Goal: Information Seeking & Learning: Check status

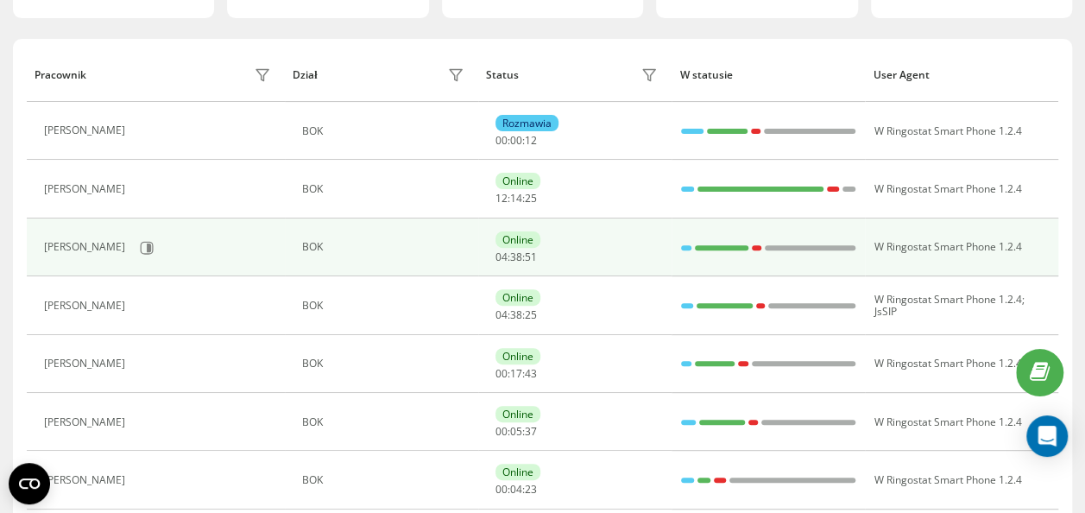
scroll to position [86, 0]
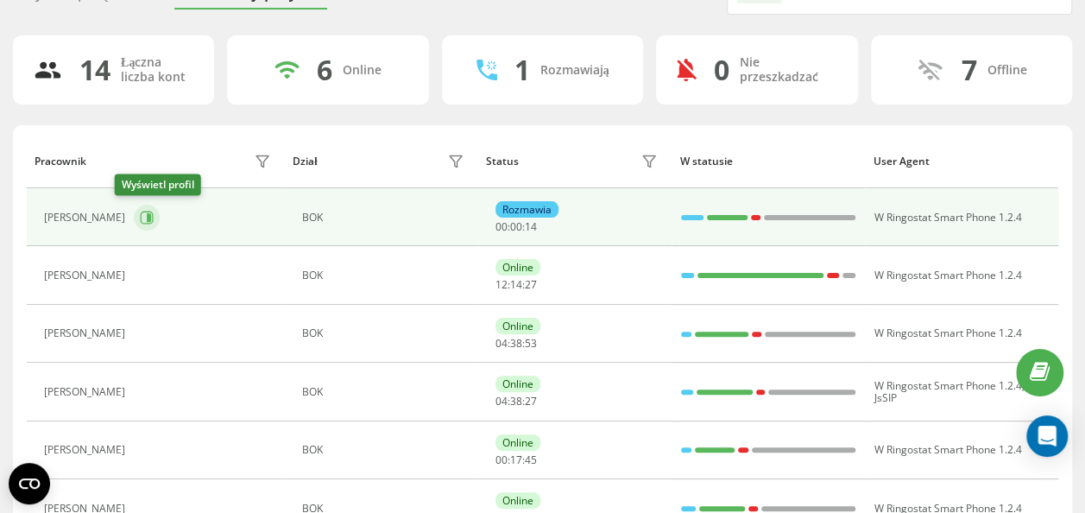
click at [134, 224] on button at bounding box center [147, 218] width 26 height 26
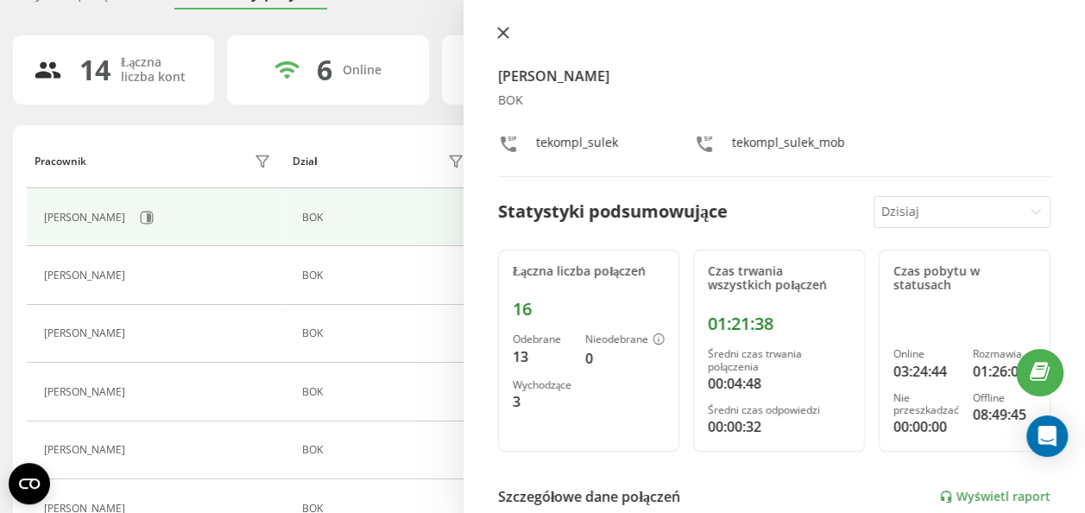
click at [493, 28] on button at bounding box center [503, 34] width 22 height 16
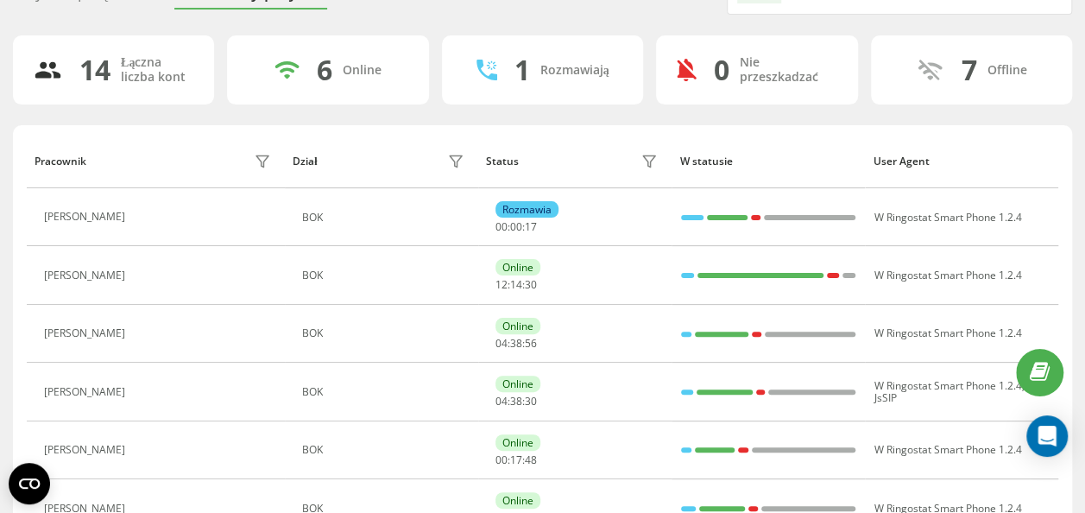
scroll to position [259, 0]
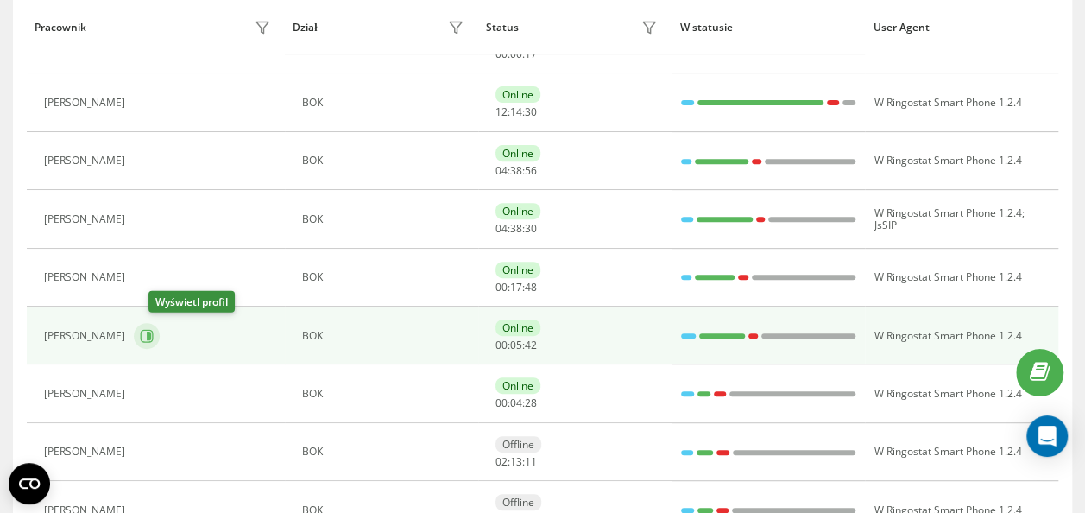
click at [154, 329] on icon at bounding box center [147, 336] width 14 height 14
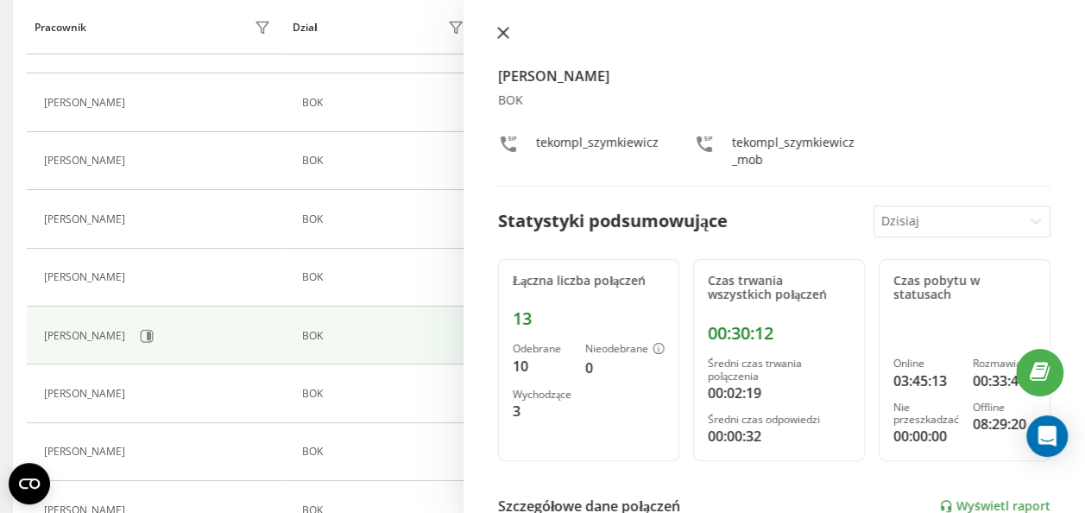
click at [503, 31] on icon at bounding box center [503, 33] width 12 height 12
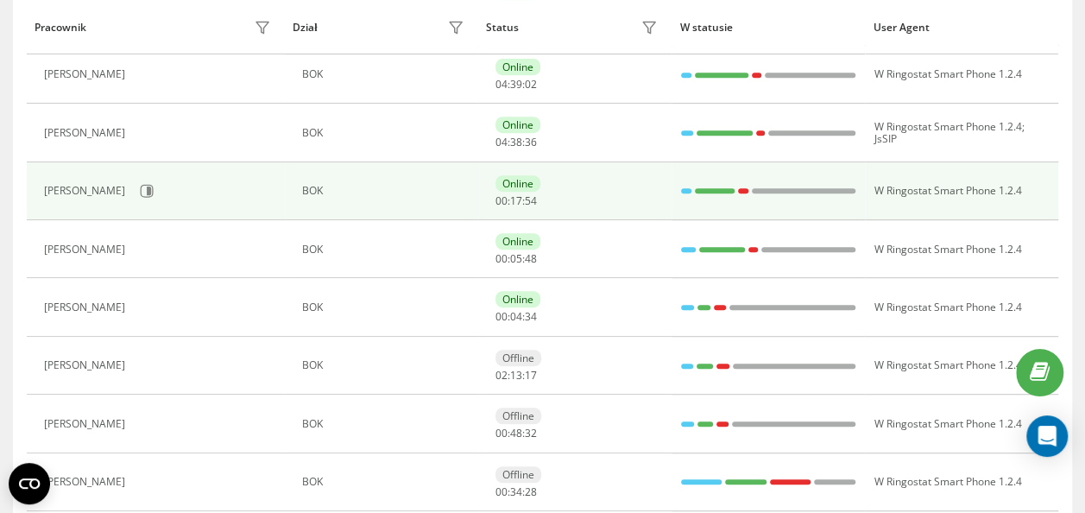
scroll to position [636, 0]
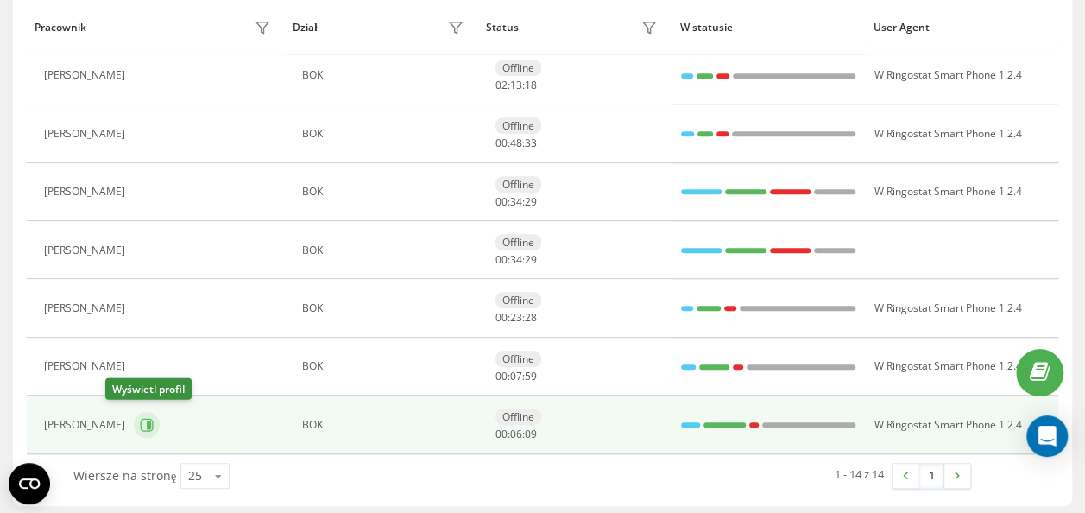
click at [140, 425] on icon at bounding box center [147, 425] width 14 height 14
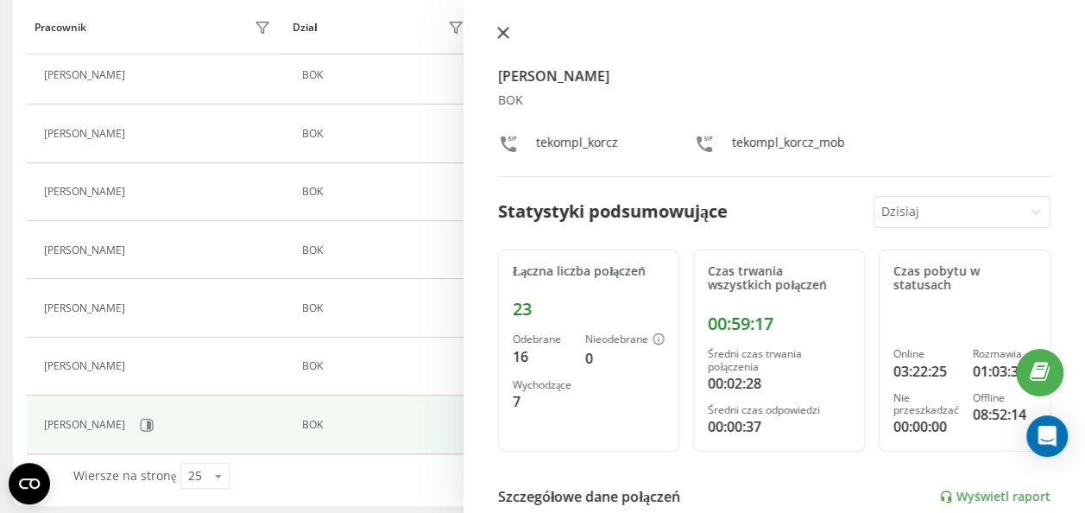
click at [506, 32] on icon at bounding box center [503, 33] width 12 height 12
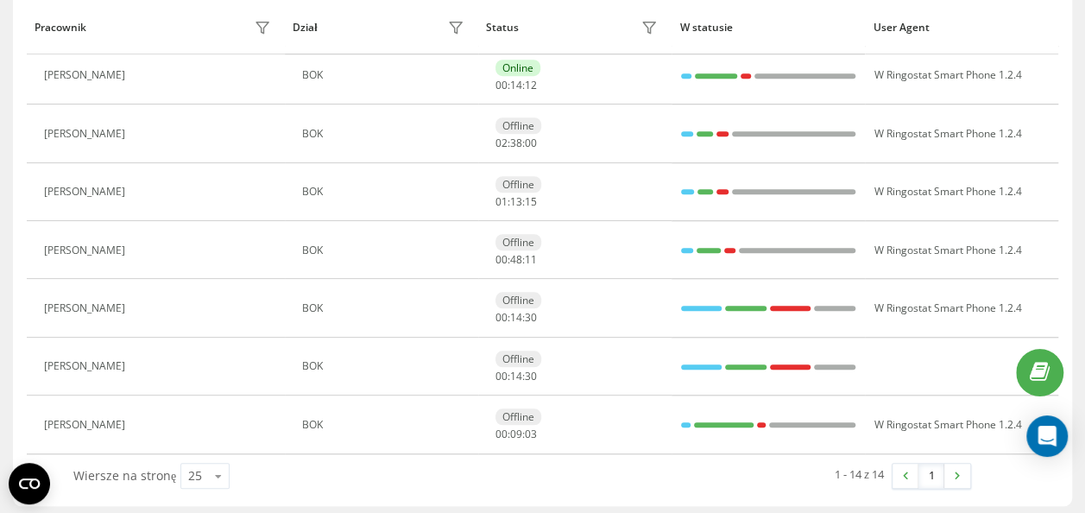
scroll to position [173, 0]
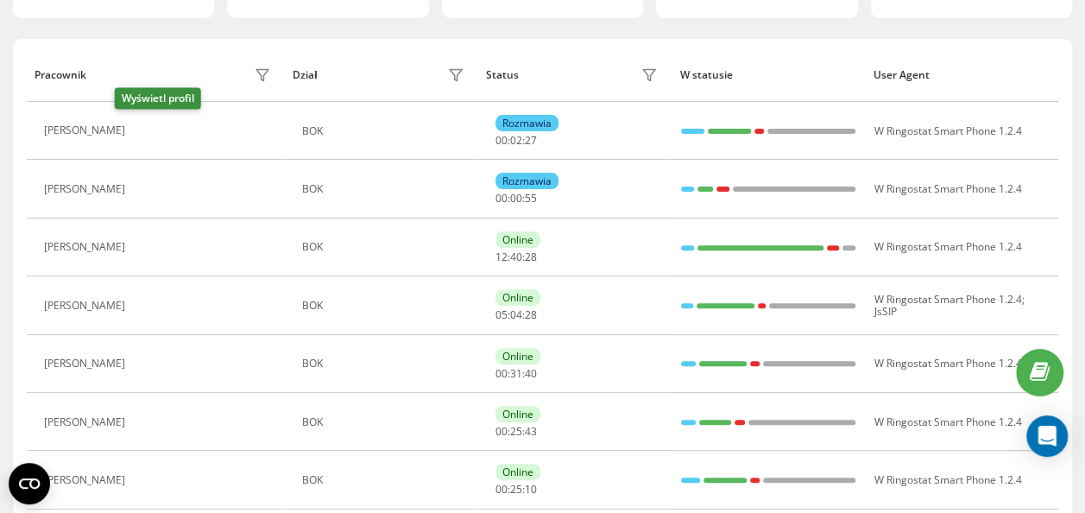
click at [137, 133] on icon at bounding box center [144, 131] width 14 height 14
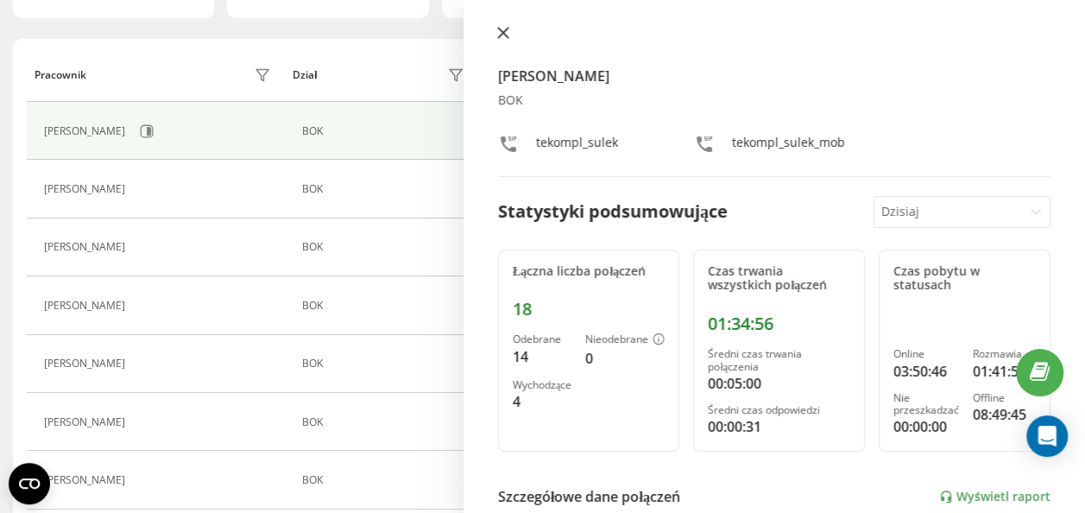
click at [506, 35] on icon at bounding box center [503, 33] width 12 height 12
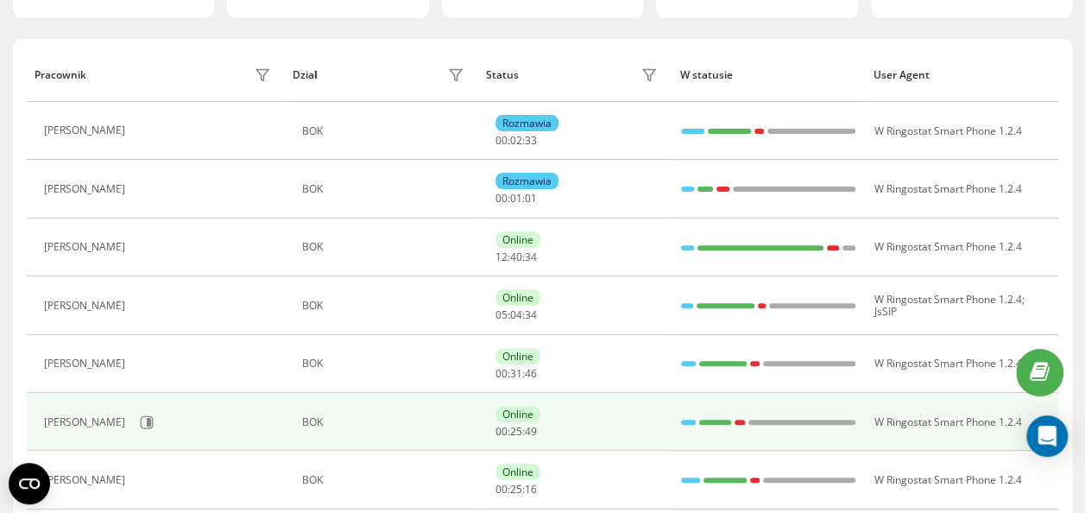
scroll to position [259, 0]
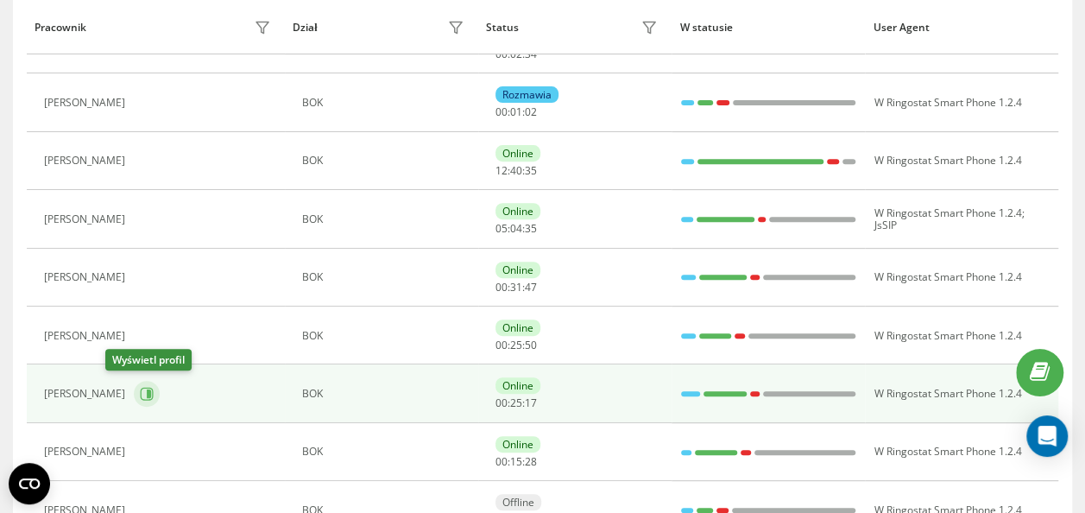
click at [141, 391] on icon at bounding box center [147, 394] width 13 height 13
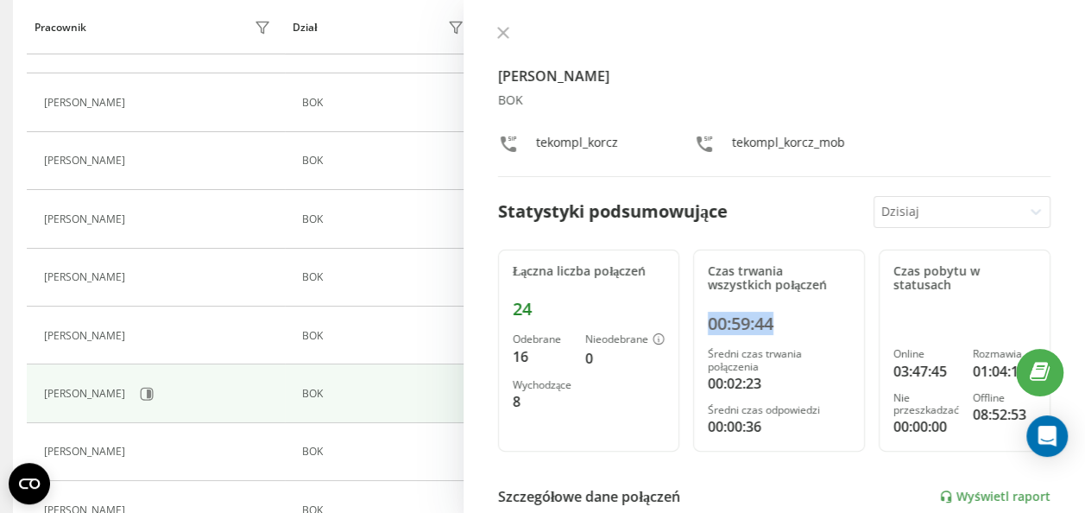
drag, startPoint x: 710, startPoint y: 323, endPoint x: 800, endPoint y: 317, distance: 90.9
click at [800, 317] on div "00:59:44" at bounding box center [779, 323] width 142 height 21
click at [502, 33] on icon at bounding box center [503, 33] width 10 height 10
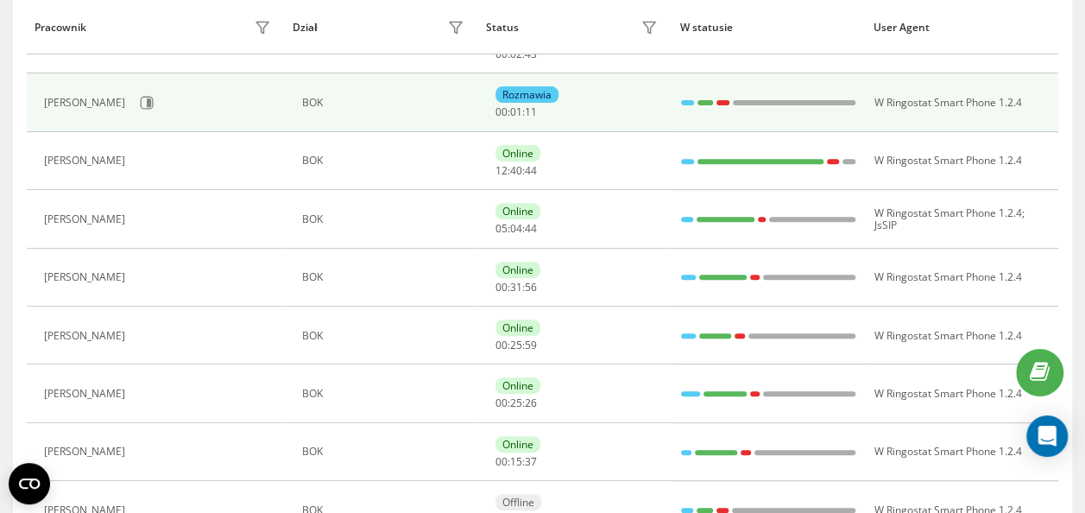
scroll to position [173, 0]
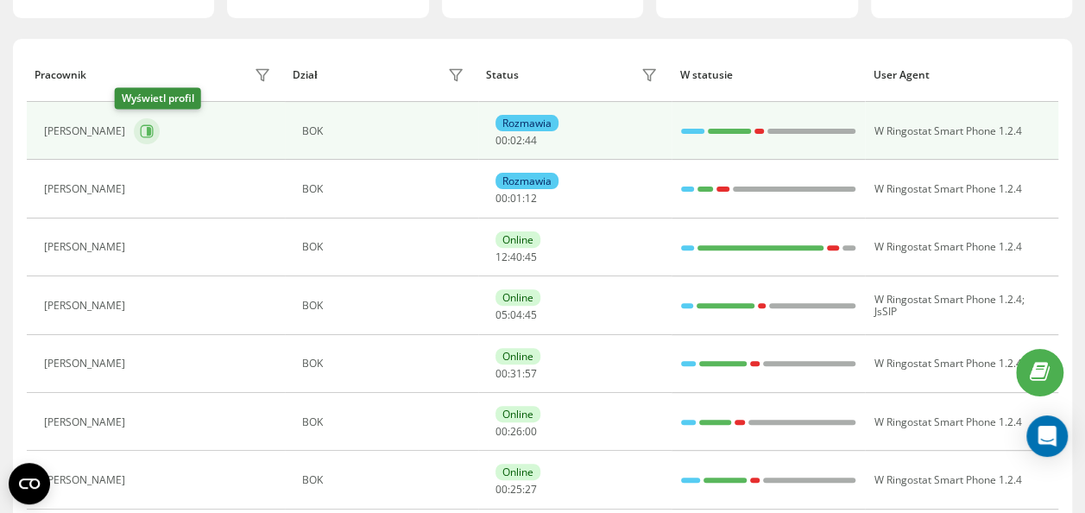
click at [140, 128] on icon at bounding box center [147, 131] width 14 height 14
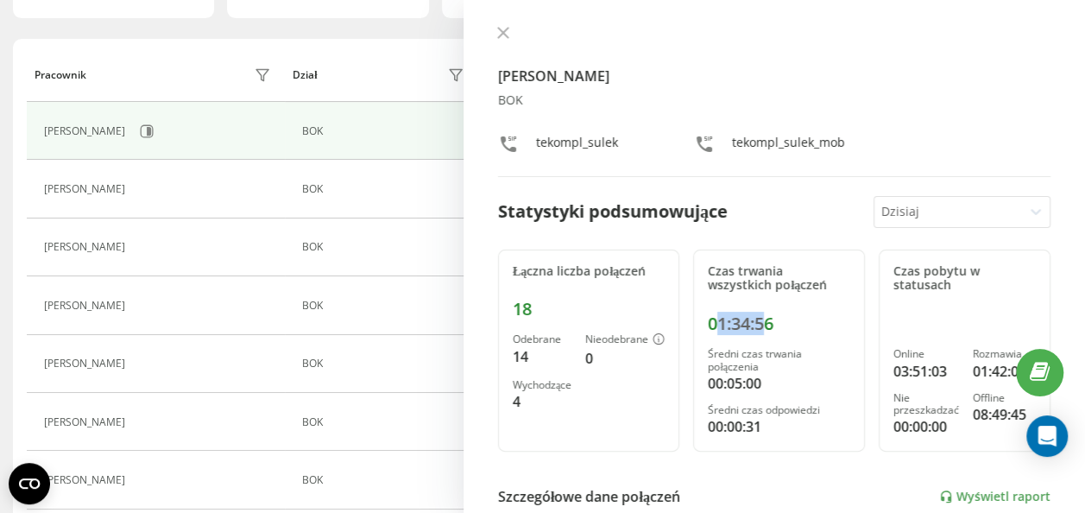
drag, startPoint x: 714, startPoint y: 318, endPoint x: 771, endPoint y: 319, distance: 57.0
click at [771, 319] on div "01:34:56" at bounding box center [779, 323] width 142 height 21
click at [497, 36] on icon at bounding box center [503, 33] width 12 height 12
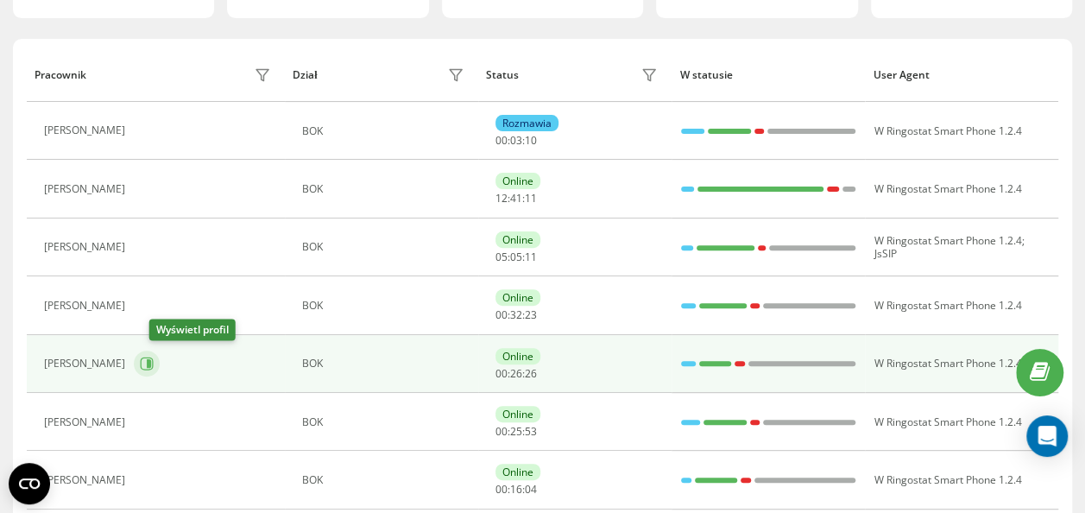
click at [154, 363] on icon at bounding box center [147, 364] width 14 height 14
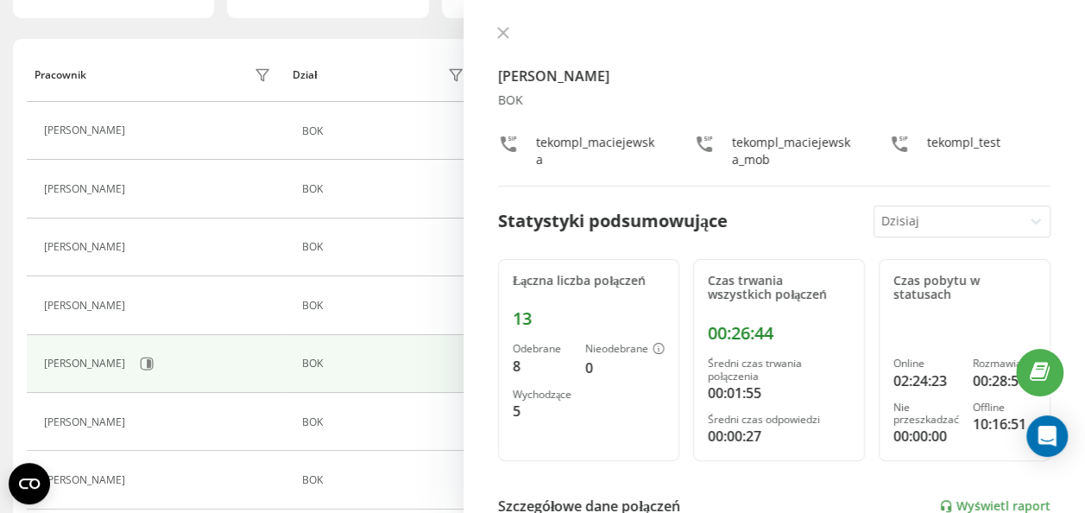
click at [503, 43] on div "[PERSON_NAME] BOK tekompl_maciejewska tekompl_maciejewska_mob tekompl_test" at bounding box center [774, 106] width 553 height 161
click at [503, 37] on icon at bounding box center [503, 33] width 12 height 12
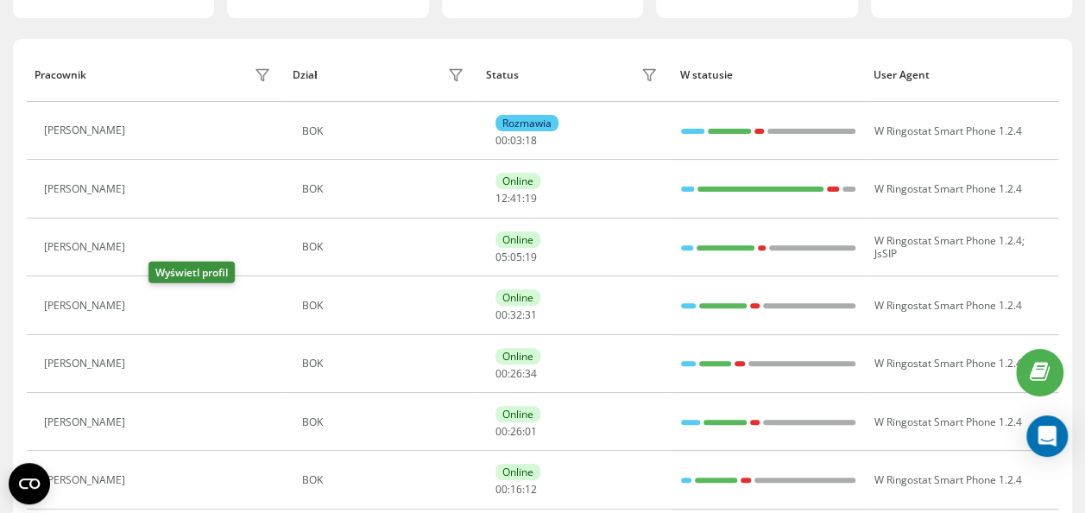
drag, startPoint x: 157, startPoint y: 301, endPoint x: 172, endPoint y: 298, distance: 15.1
click at [151, 301] on icon at bounding box center [144, 306] width 14 height 14
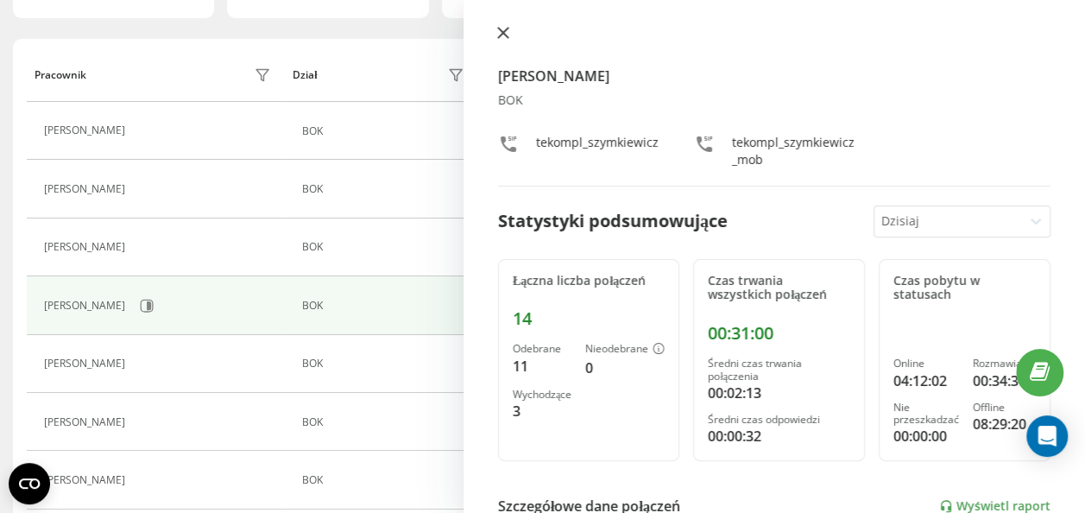
click at [501, 28] on icon at bounding box center [503, 33] width 12 height 12
